Goal: Task Accomplishment & Management: Manage account settings

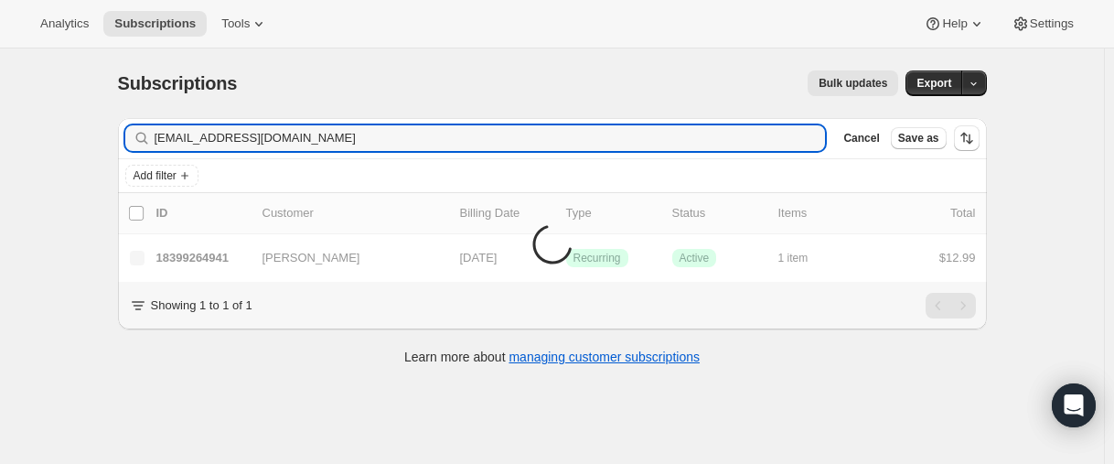
type input "[EMAIL_ADDRESS][DOMAIN_NAME]"
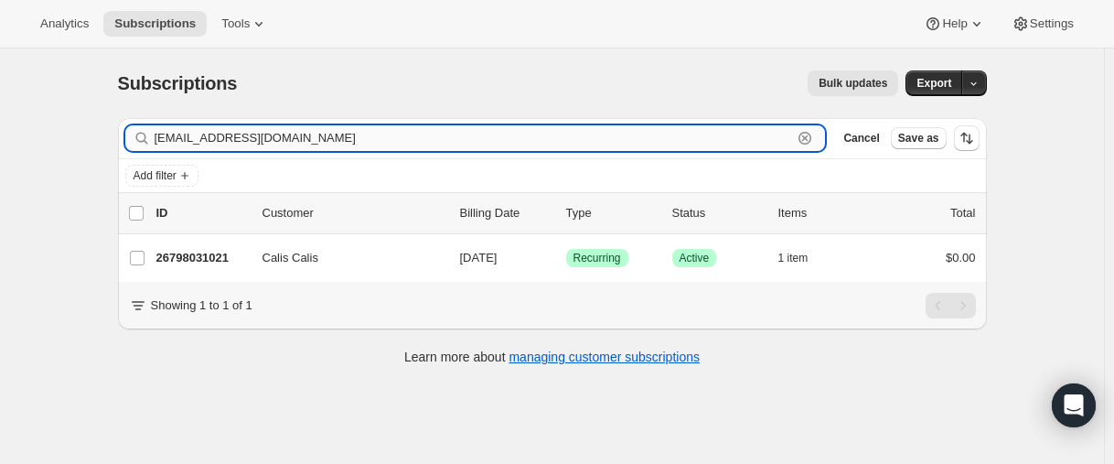
click at [363, 145] on input "[EMAIL_ADDRESS][DOMAIN_NAME]" at bounding box center [474, 138] width 638 height 26
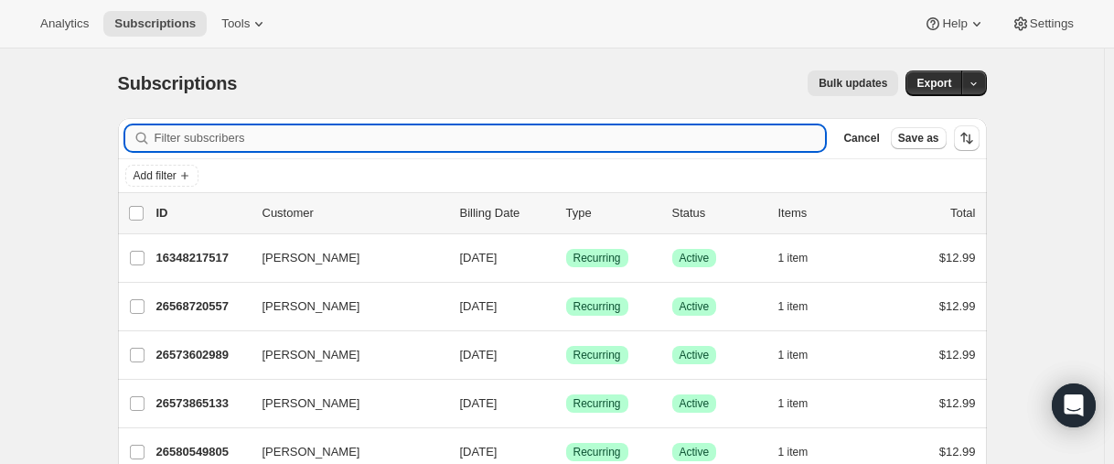
click at [266, 134] on input "Filter subscribers" at bounding box center [490, 138] width 671 height 26
paste input "[EMAIL_ADDRESS][DOMAIN_NAME]"
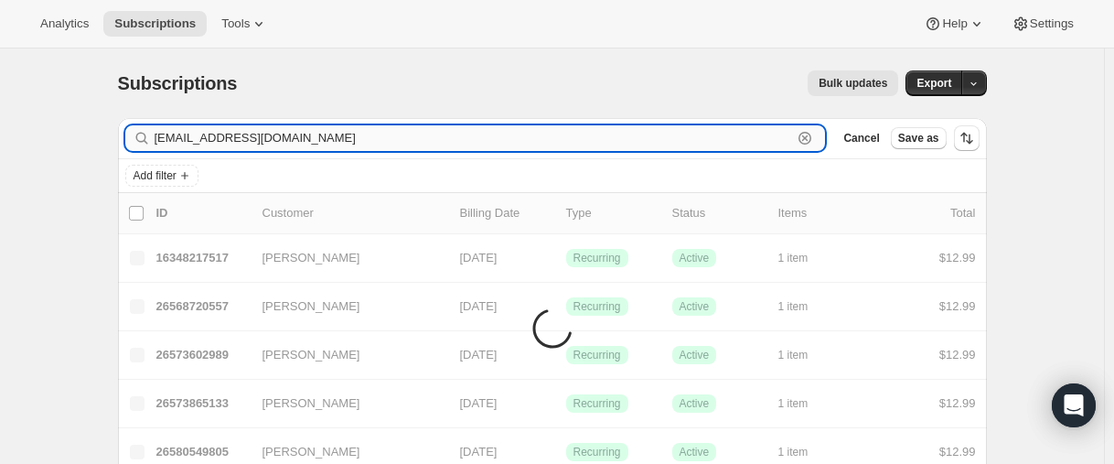
click at [175, 141] on input "[EMAIL_ADDRESS][DOMAIN_NAME]" at bounding box center [474, 138] width 638 height 26
paste input "text"
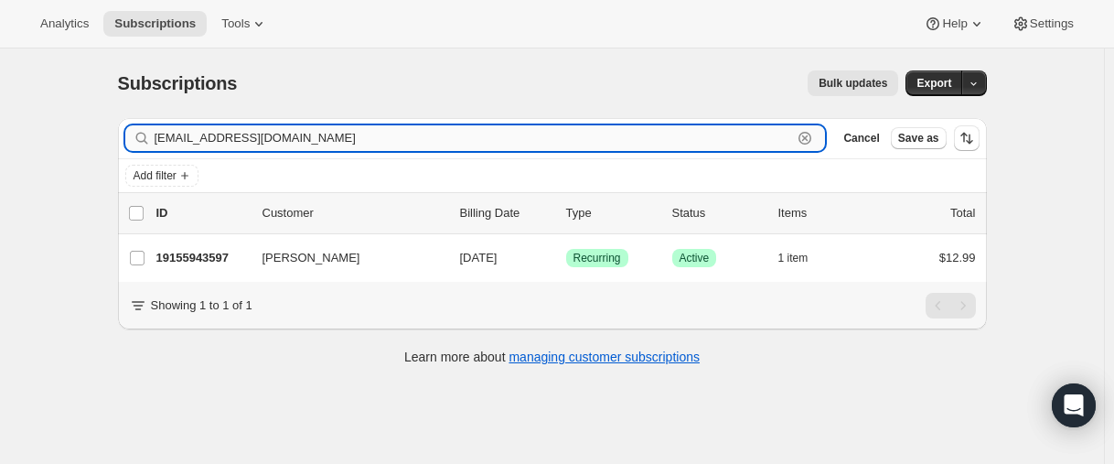
click at [261, 141] on input "[EMAIL_ADDRESS][DOMAIN_NAME]" at bounding box center [474, 138] width 638 height 26
paste input "text"
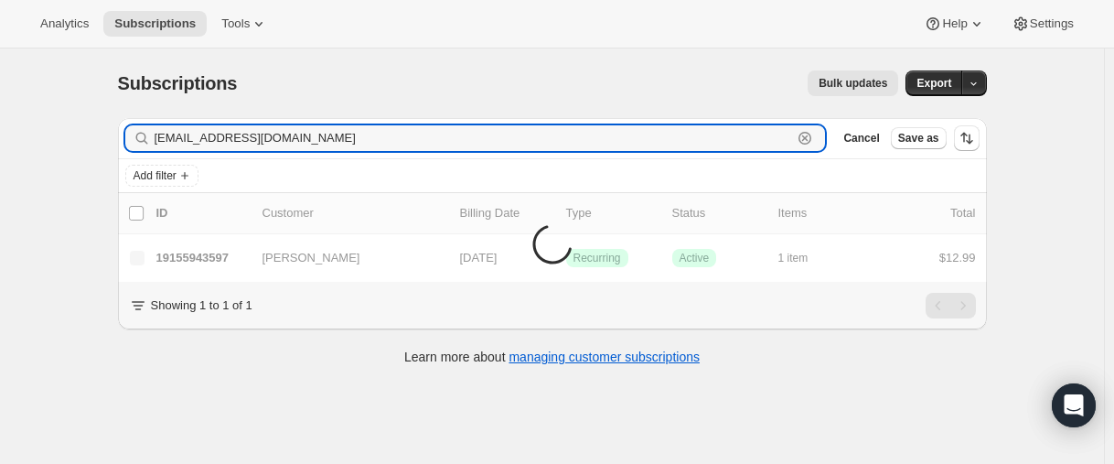
type input "[EMAIL_ADDRESS][DOMAIN_NAME]"
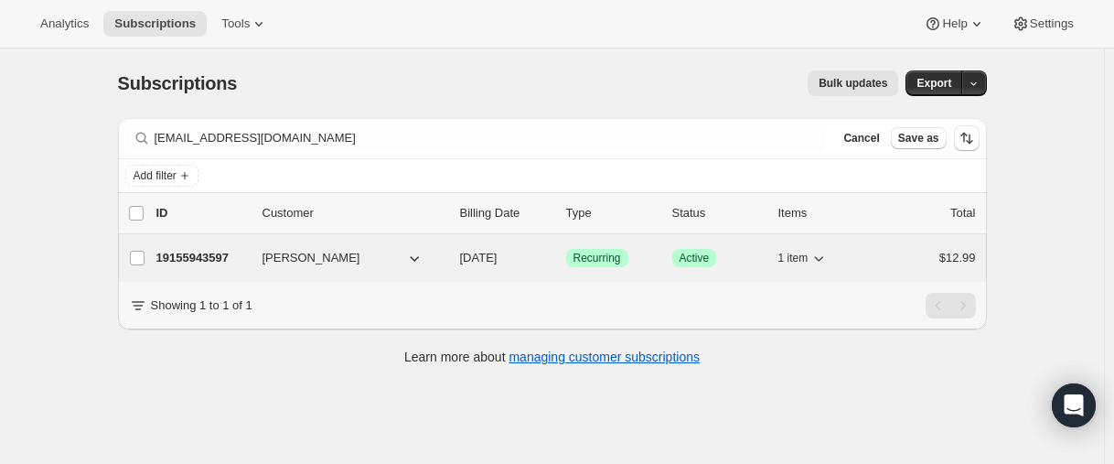
click at [198, 258] on p "19155943597" at bounding box center [201, 258] width 91 height 18
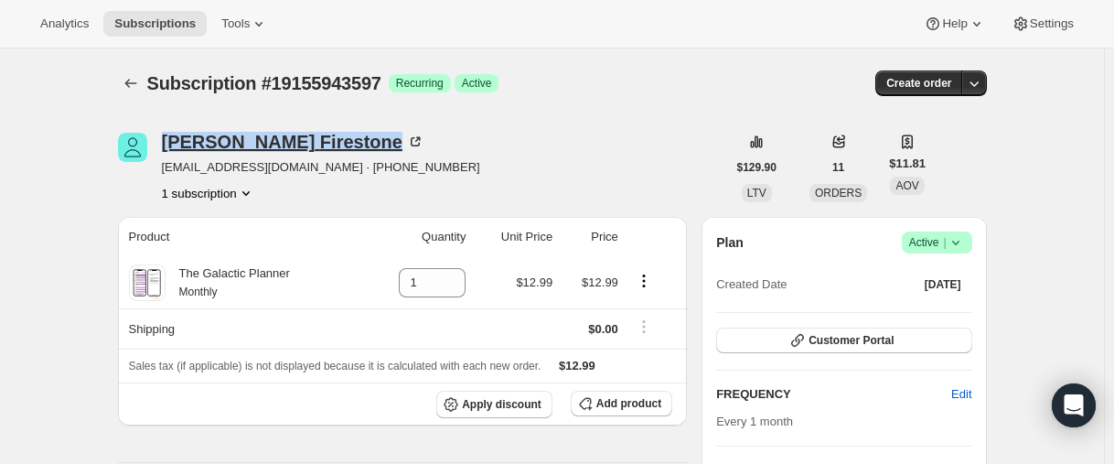
drag, startPoint x: 153, startPoint y: 141, endPoint x: 298, endPoint y: 141, distance: 145.4
click at [298, 141] on div "[PERSON_NAME] [EMAIL_ADDRESS][DOMAIN_NAME] · [PHONE_NUMBER] 1 subscription" at bounding box center [422, 168] width 608 height 70
copy div "[PERSON_NAME]"
